Goal: Task Accomplishment & Management: Complete application form

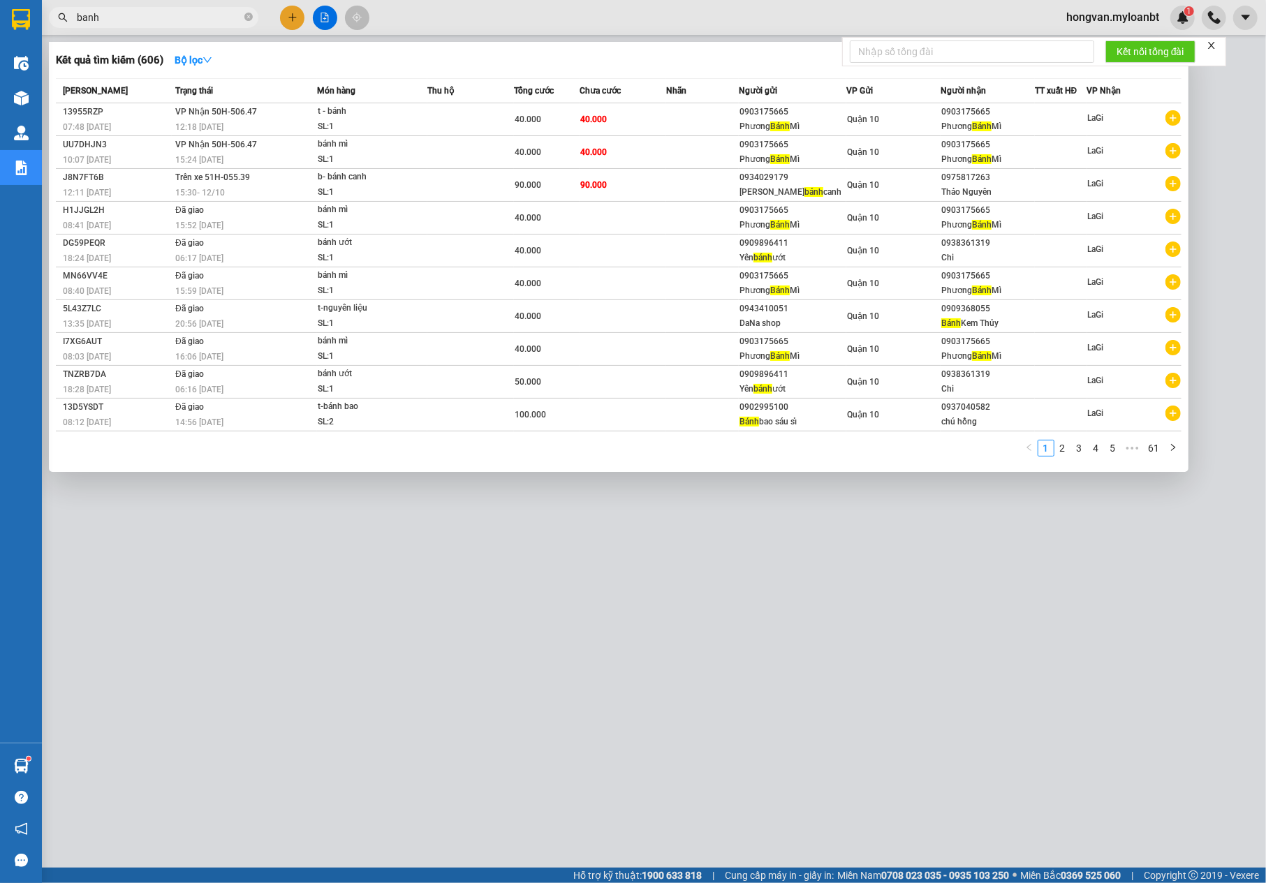
click at [149, 18] on input "banh" at bounding box center [159, 17] width 165 height 15
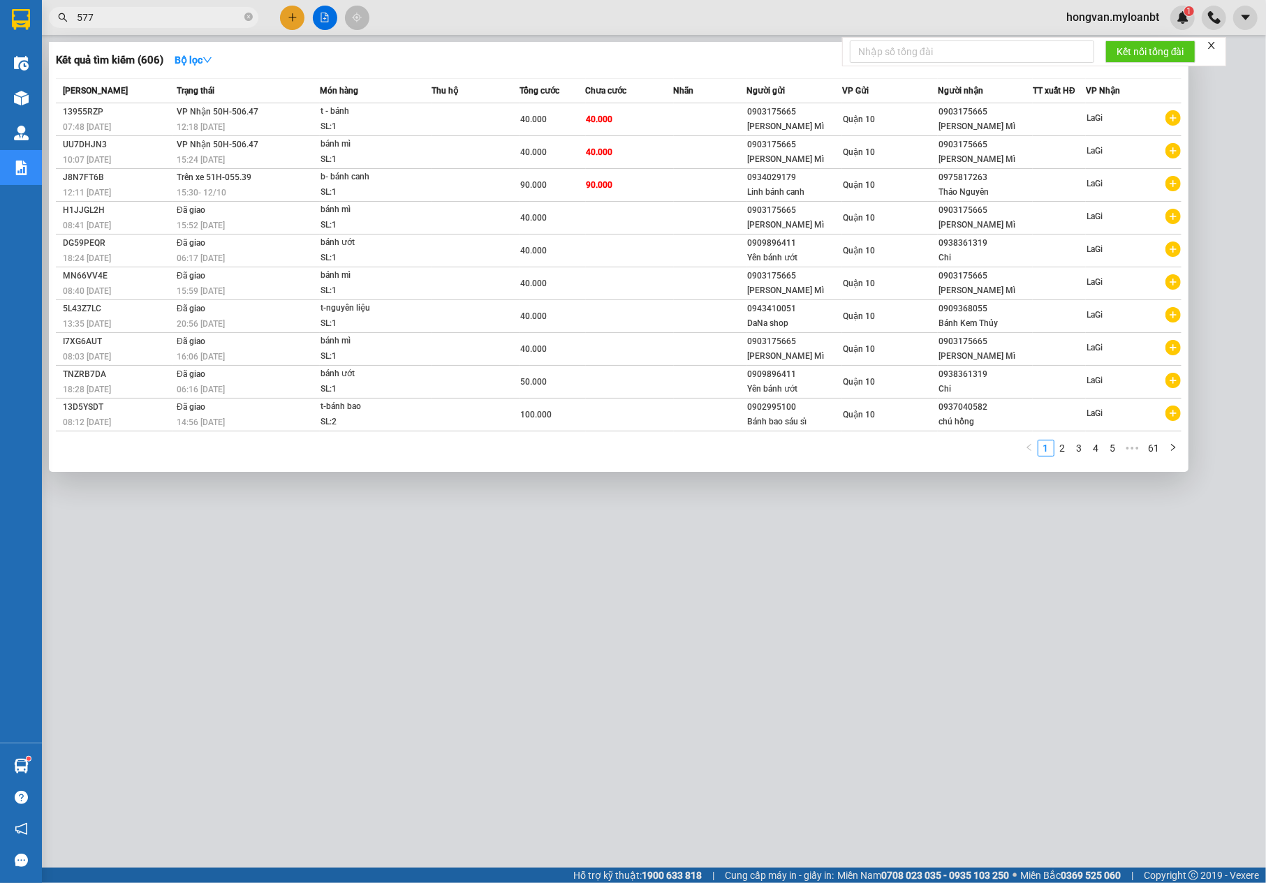
type input "577"
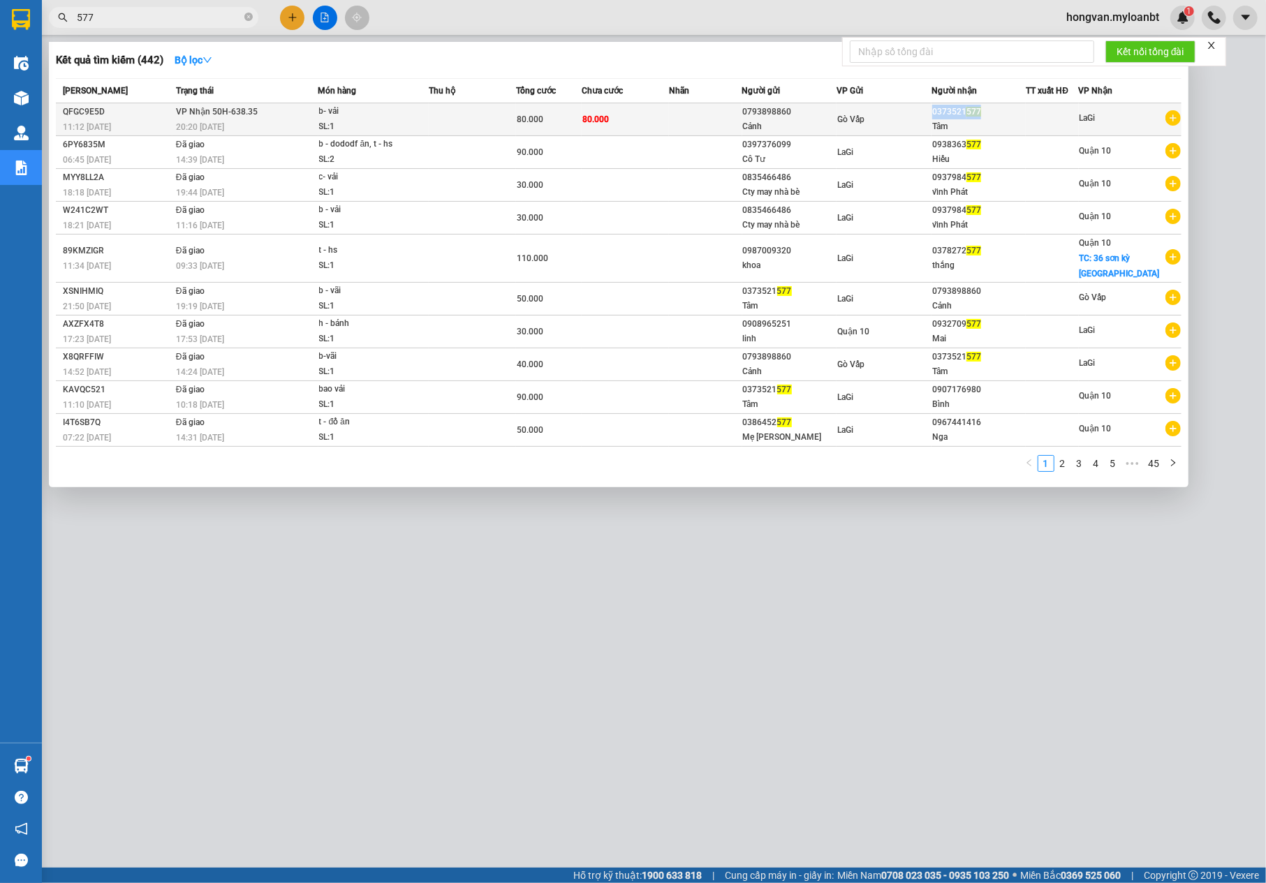
drag, startPoint x: 998, startPoint y: 112, endPoint x: 939, endPoint y: 115, distance: 59.5
click at [939, 115] on div "0373521 577" at bounding box center [979, 112] width 94 height 15
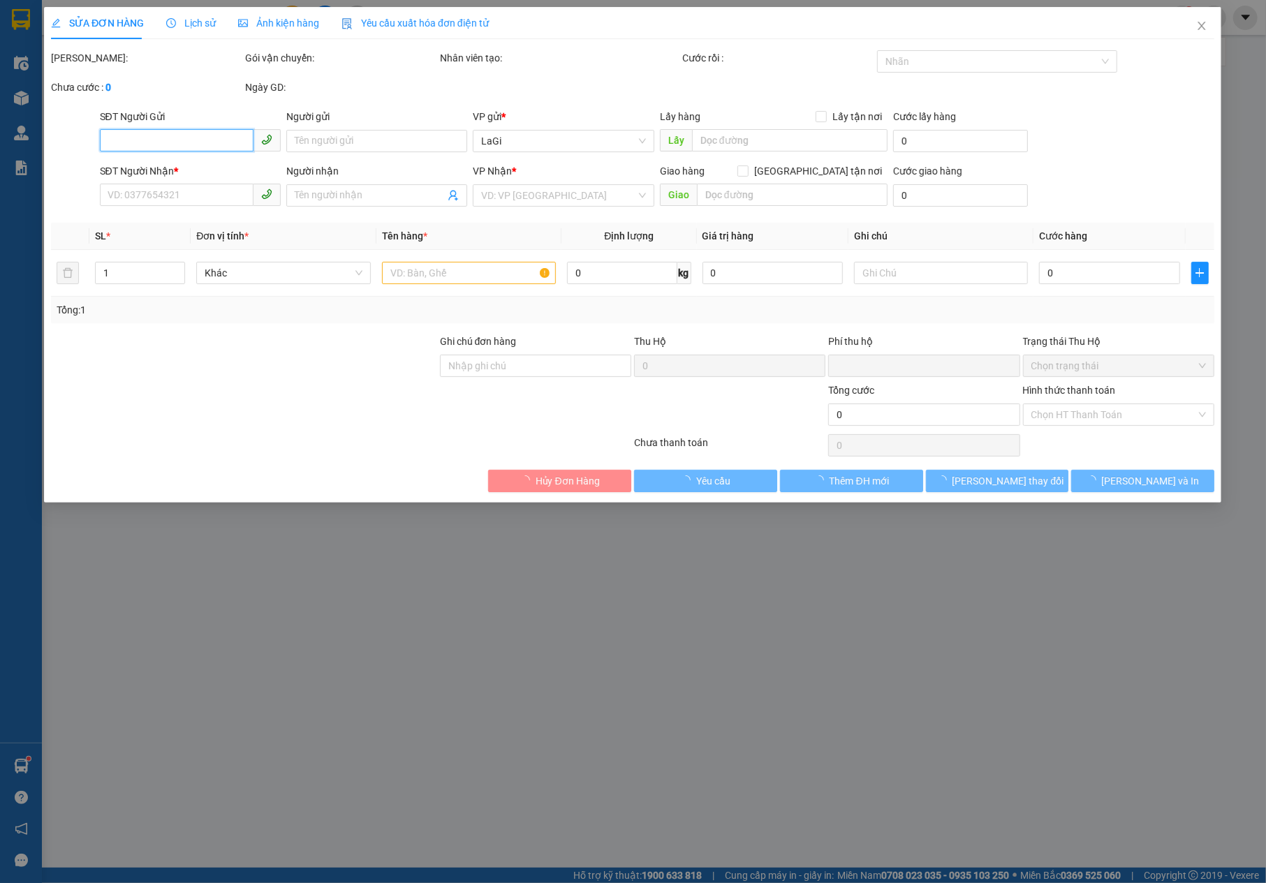
type input "0793898860"
type input "Cảnh"
type input "0373521577"
type input "Tâm"
type input "0"
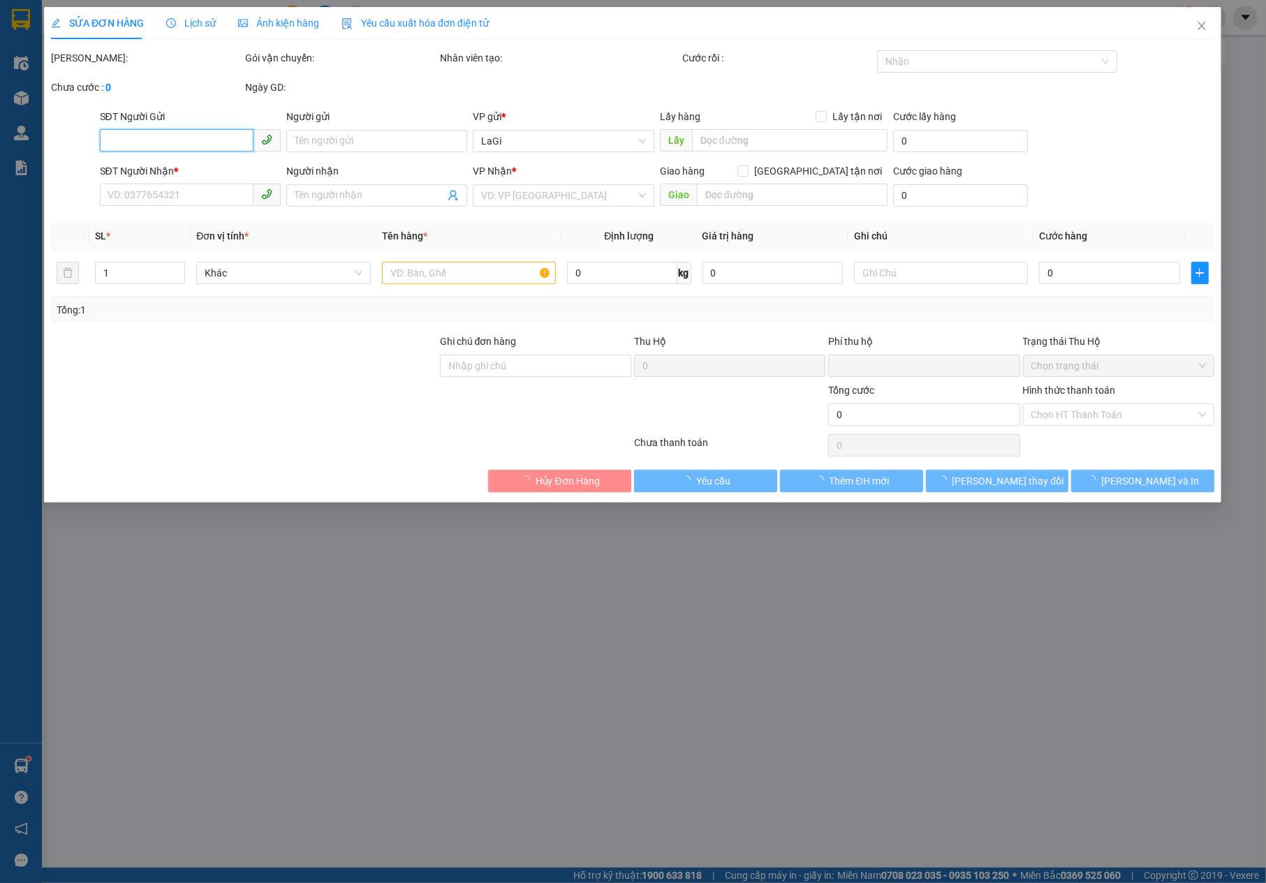
type input "80.000"
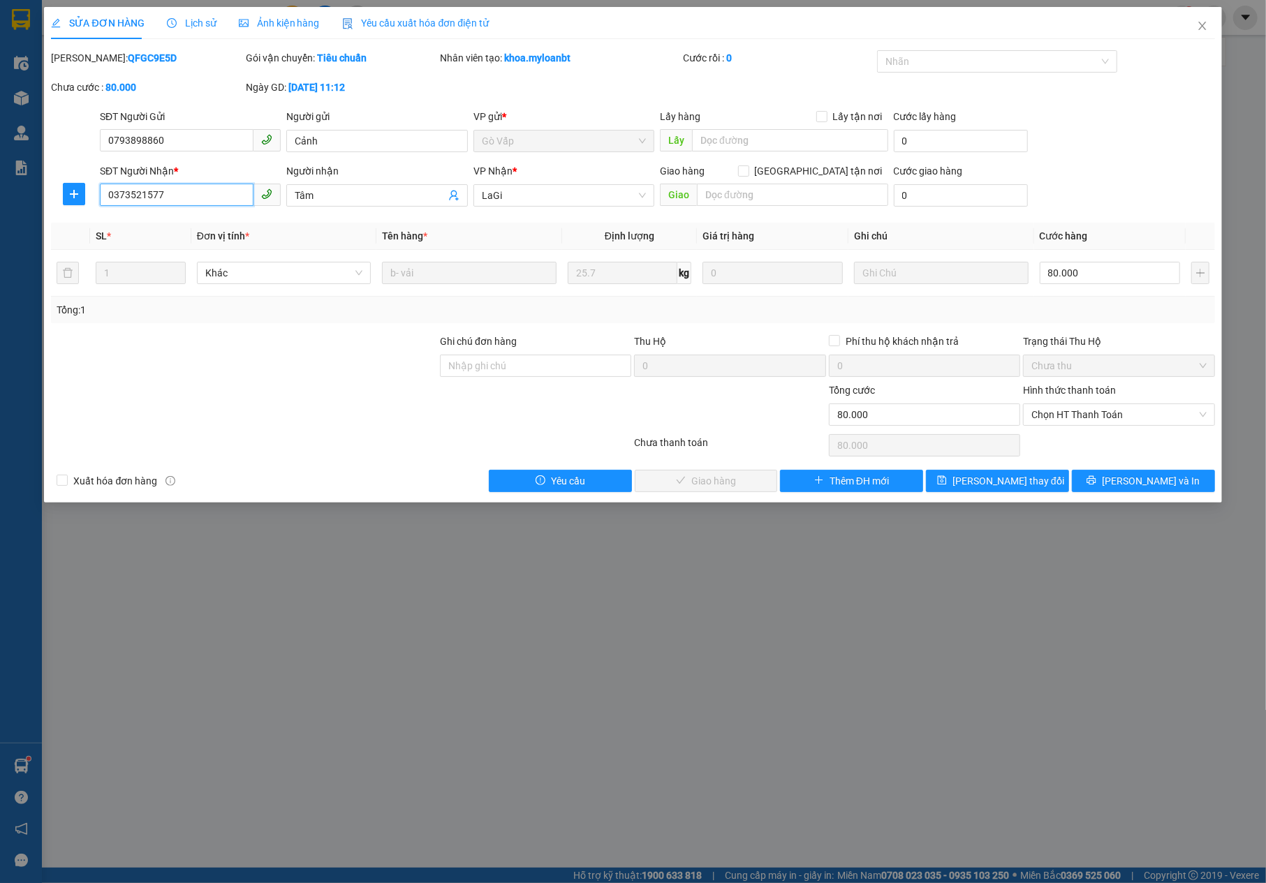
drag, startPoint x: 188, startPoint y: 200, endPoint x: 50, endPoint y: 200, distance: 137.6
click at [50, 200] on div "SĐT Người Nhận * 0373521577 0373521577 Người nhận Tâm VP Nhận * LaGi Giao hàng …" at bounding box center [633, 187] width 1166 height 49
